Goal: Navigation & Orientation: Find specific page/section

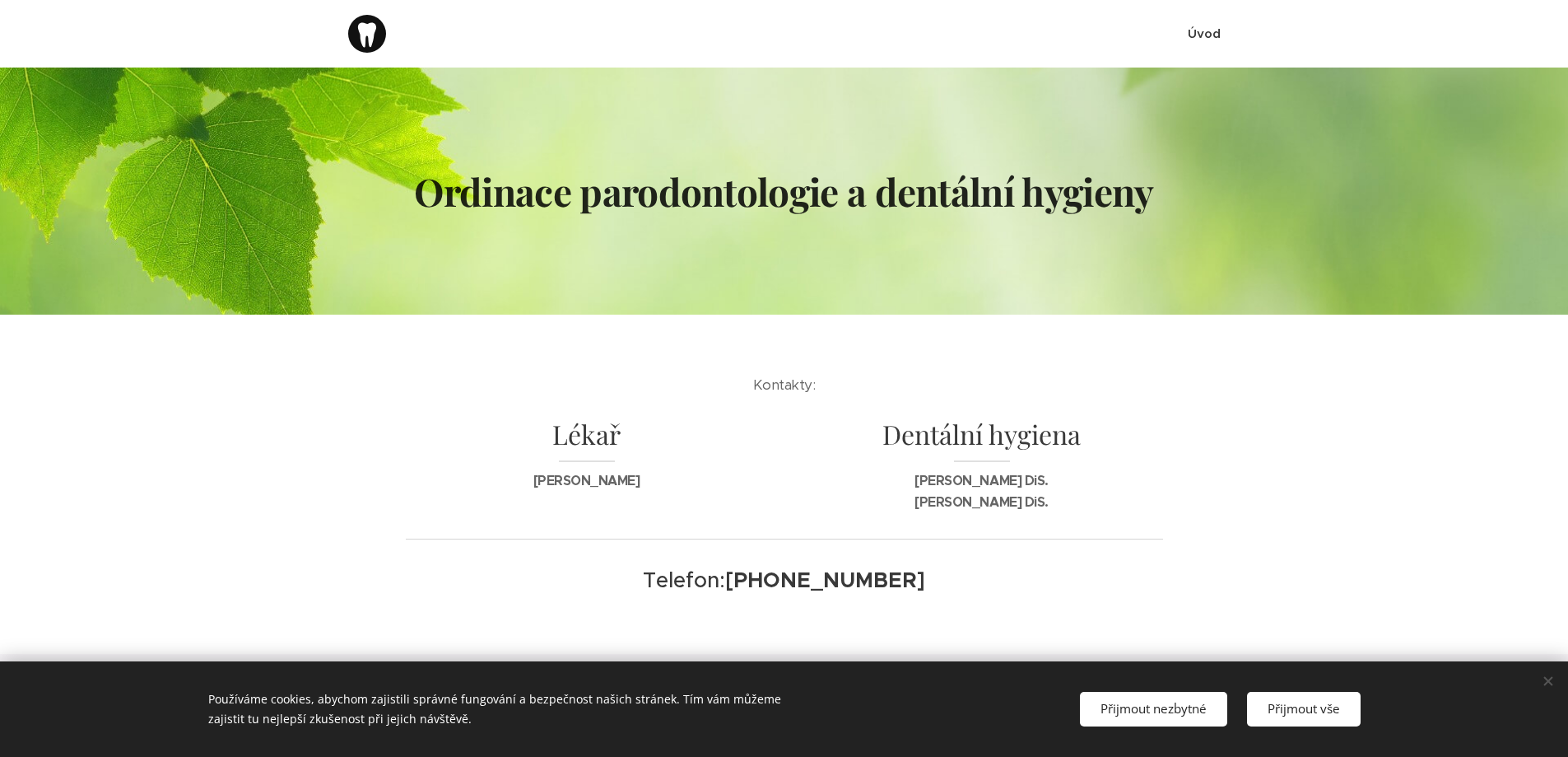
click at [1205, 36] on span "Úvod" at bounding box center [1204, 33] width 33 height 16
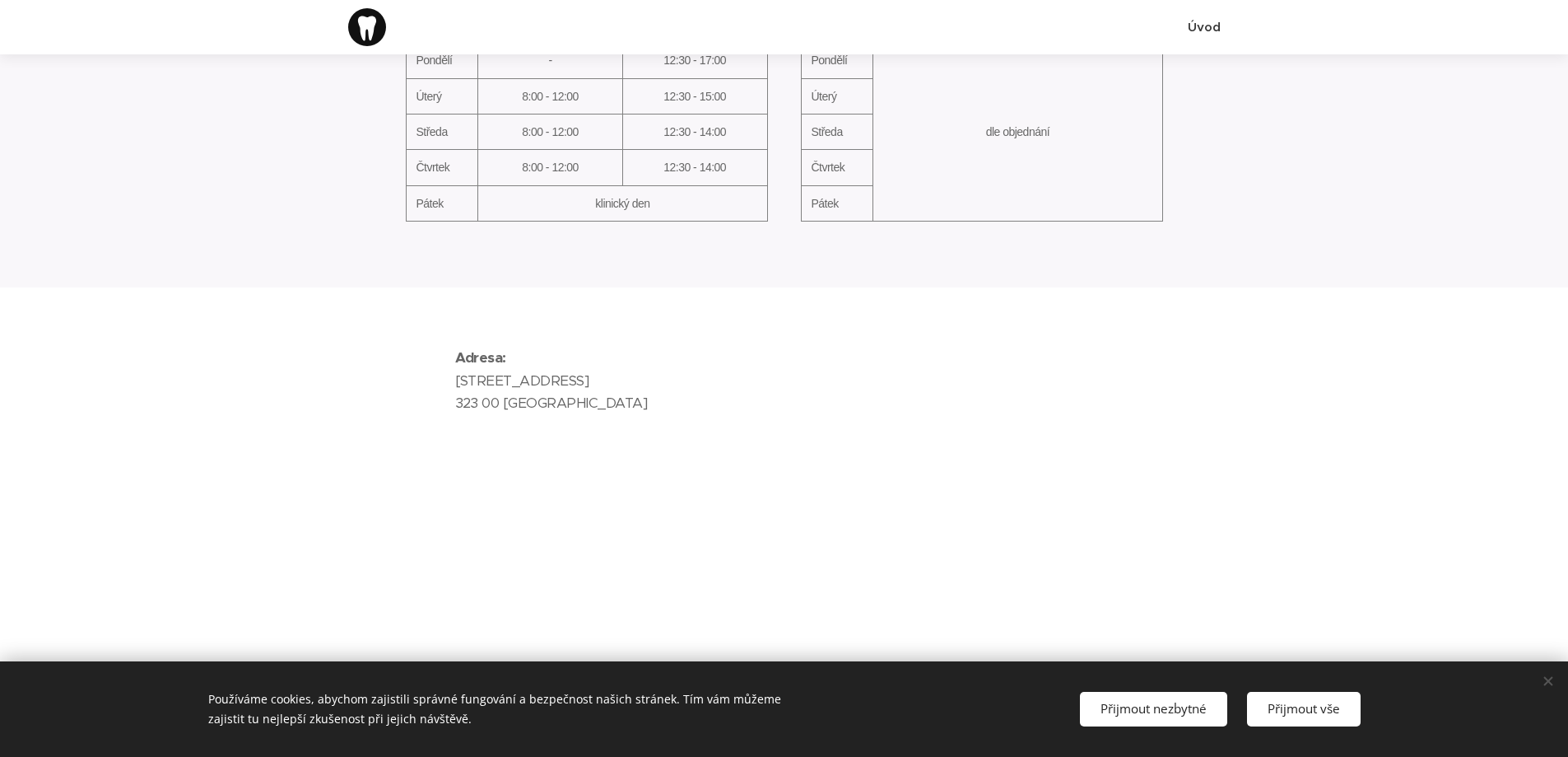
scroll to position [754, 0]
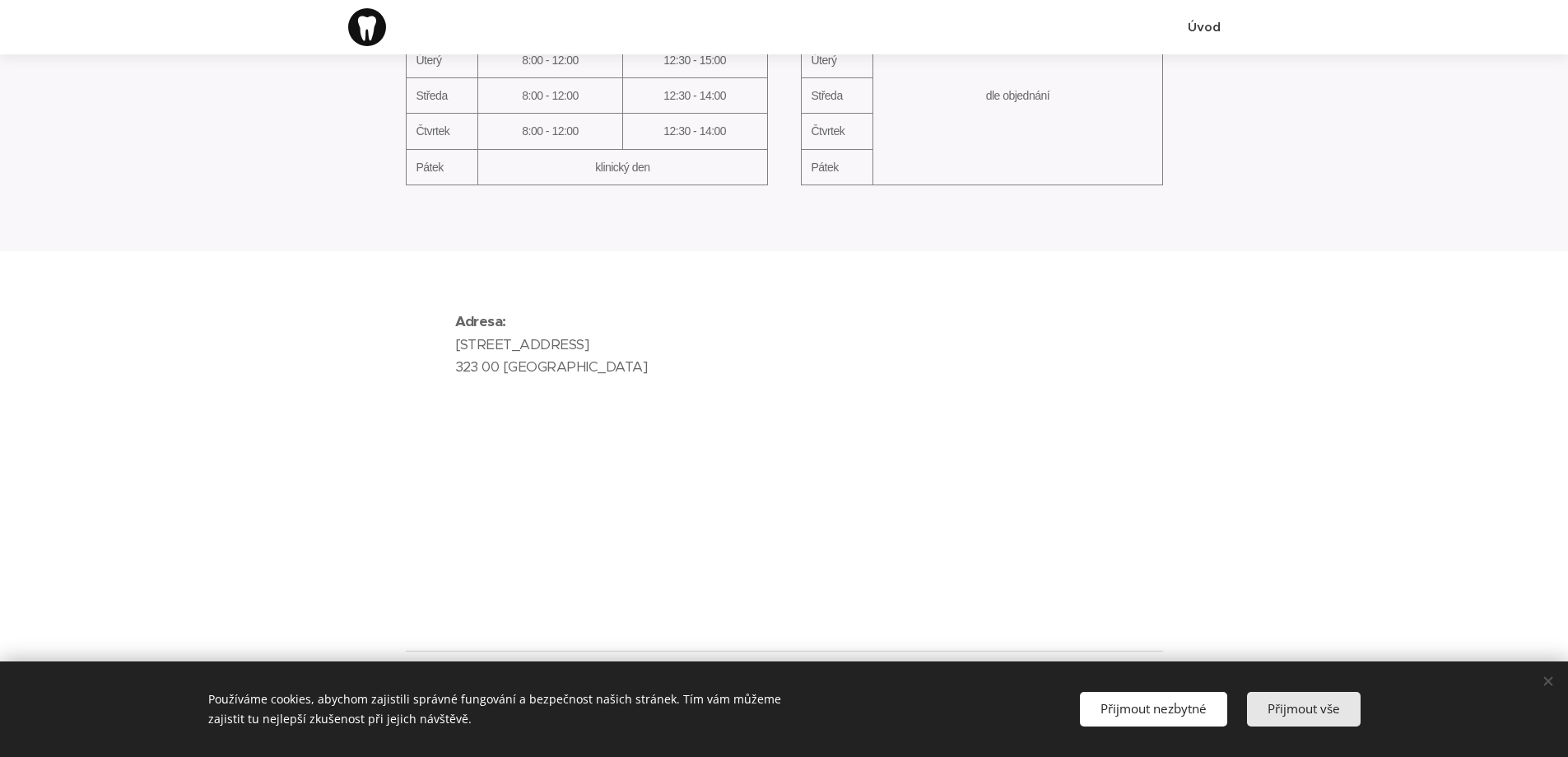
click at [1270, 711] on span "Přijmout vše" at bounding box center [1304, 708] width 73 height 16
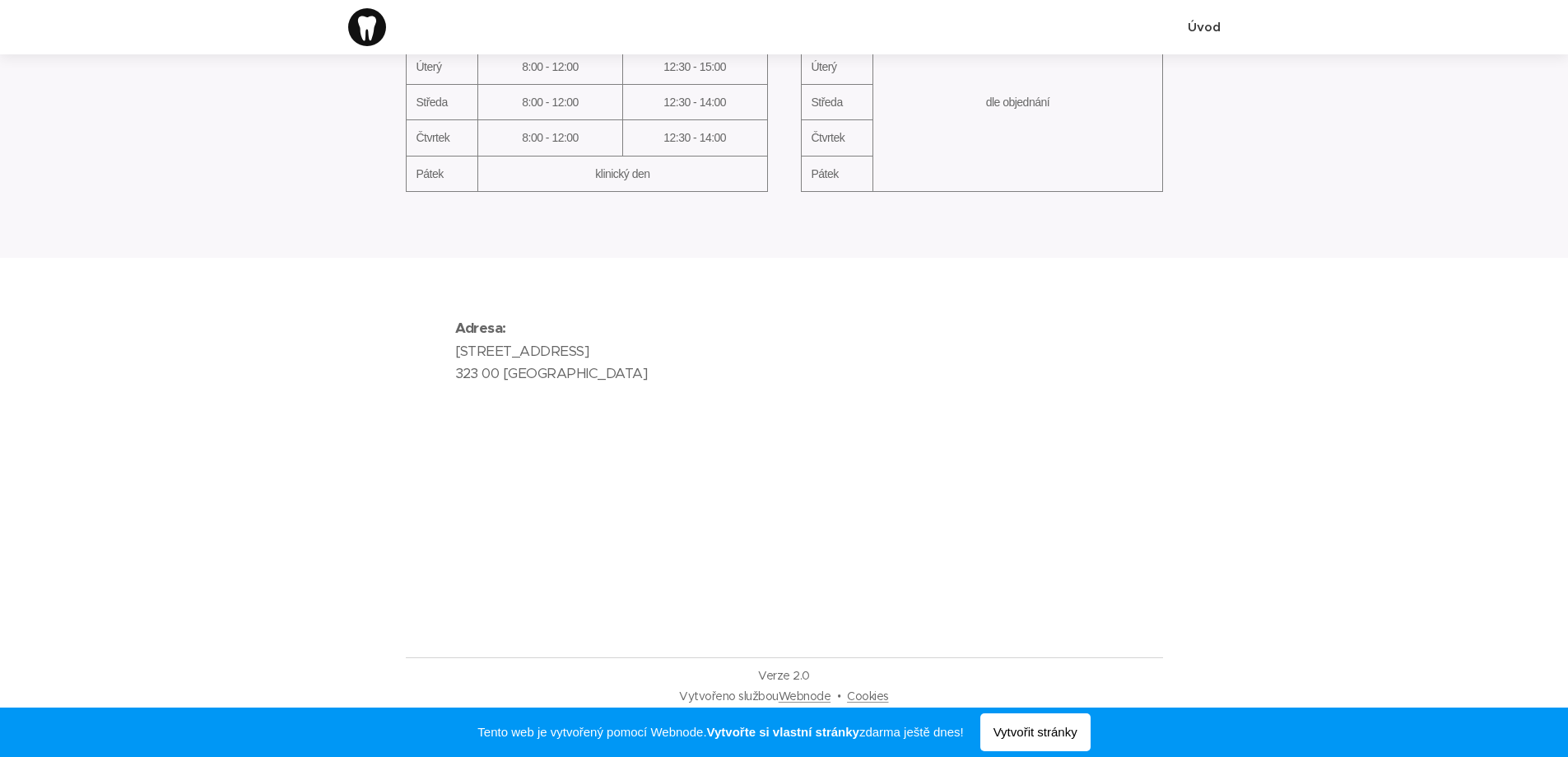
scroll to position [754, 0]
click at [888, 596] on div at bounding box center [784, 496] width 738 height 213
